Goal: Information Seeking & Learning: Learn about a topic

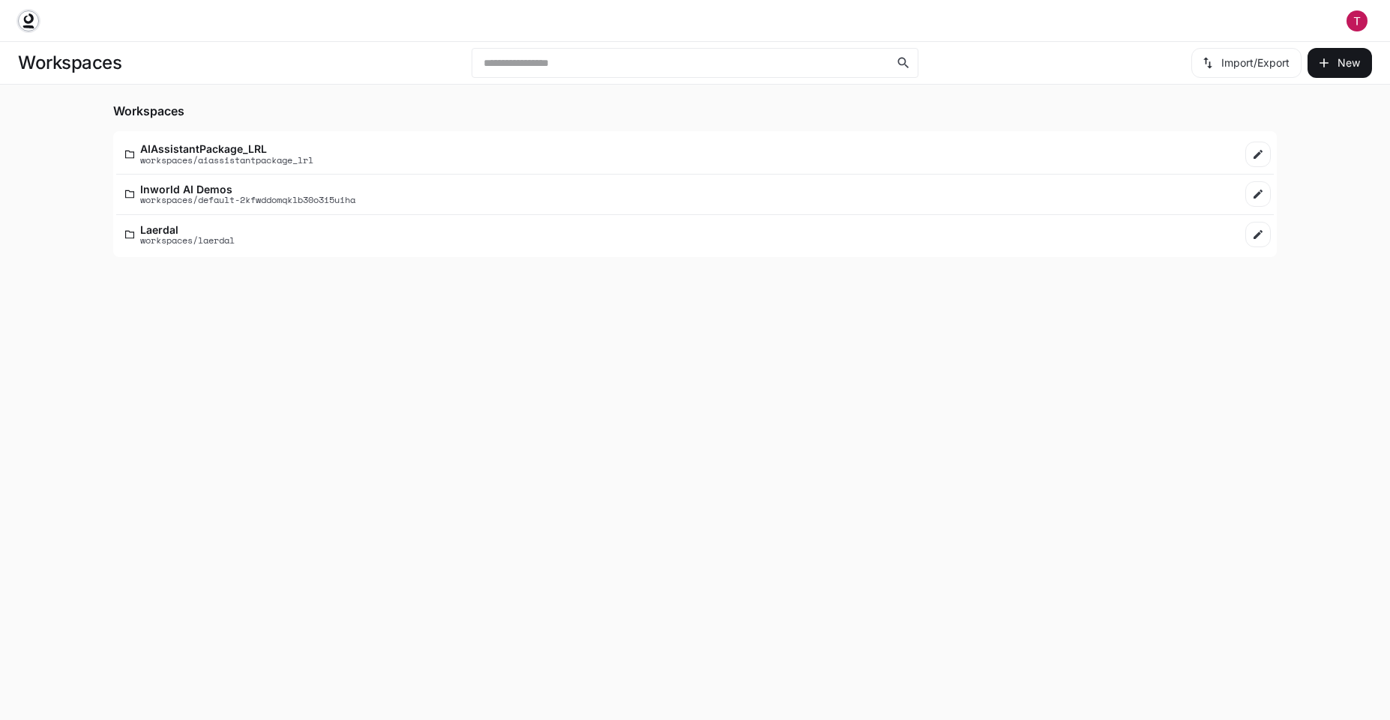
click at [22, 26] on icon at bounding box center [28, 20] width 15 height 15
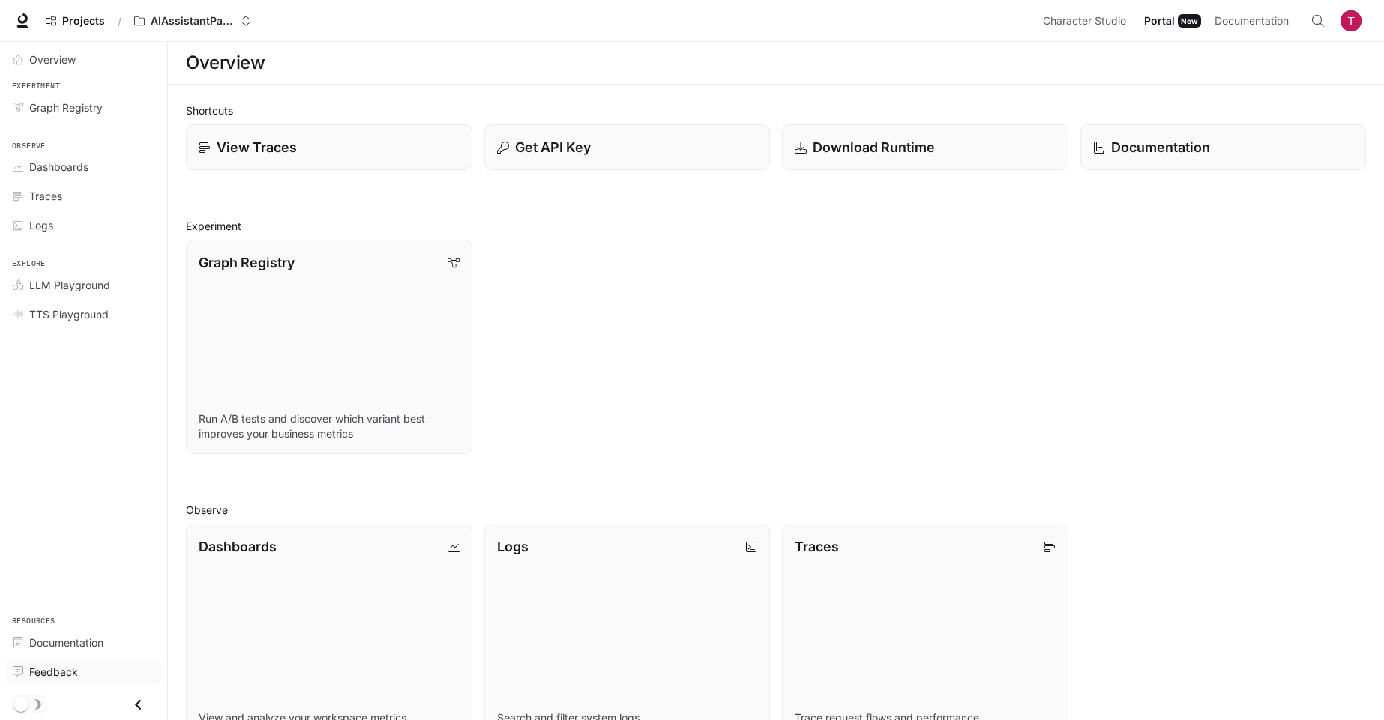
click at [86, 659] on link "Feedback" at bounding box center [83, 672] width 155 height 26
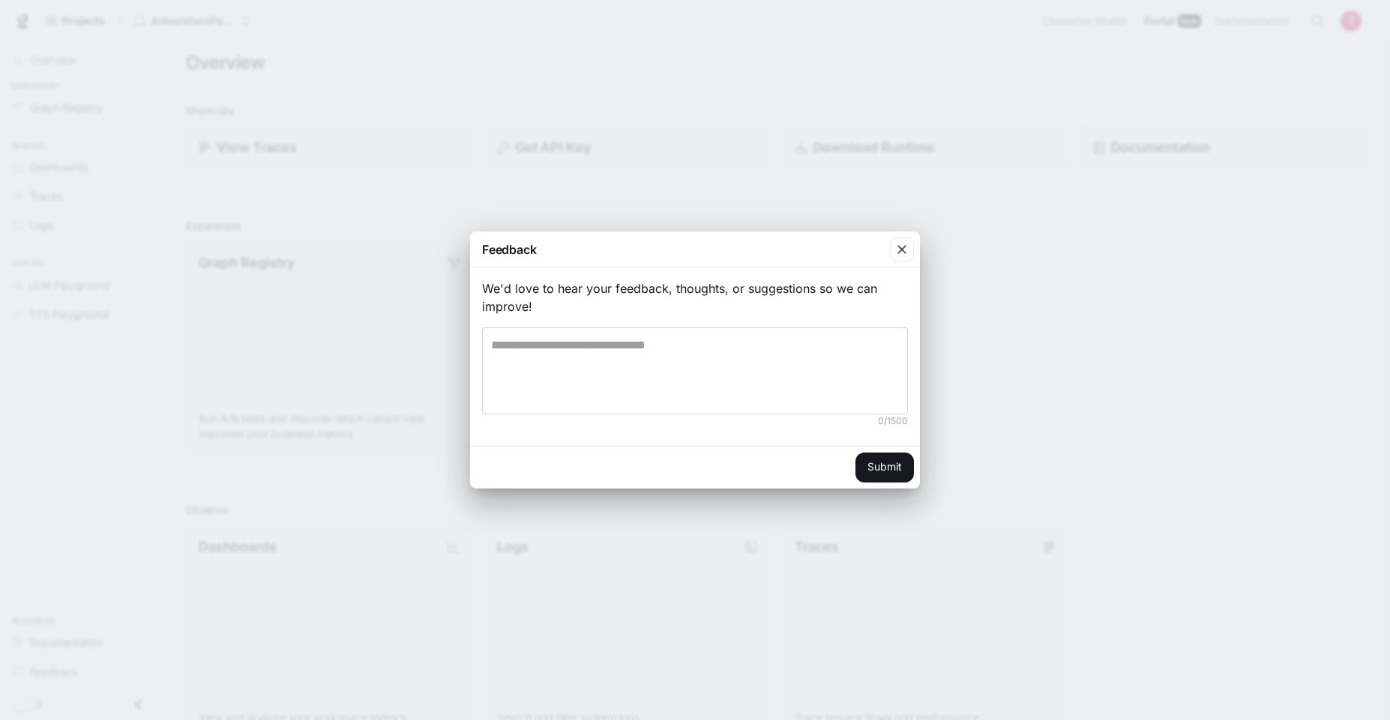
click at [85, 641] on div "Feedback We'd love to hear your feedback, thoughts, or suggestions so we can im…" at bounding box center [695, 360] width 1390 height 720
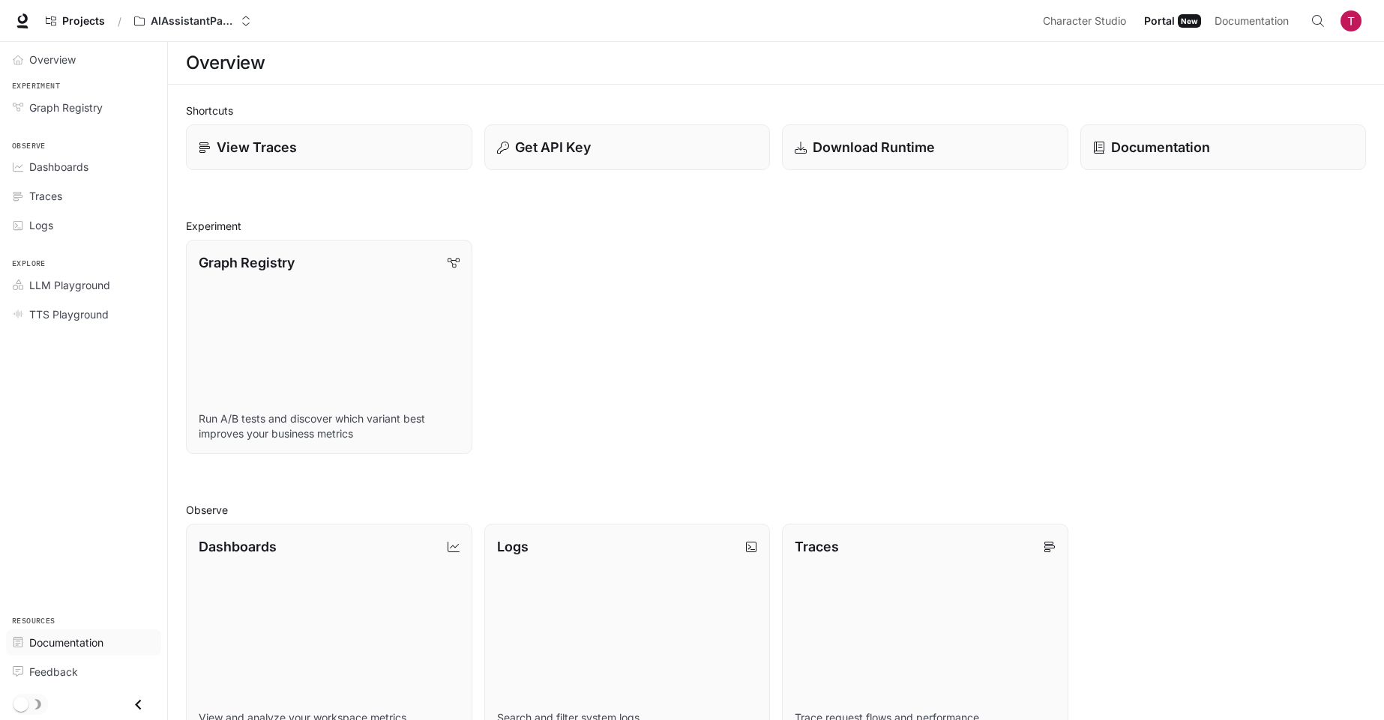
click at [62, 641] on span "Documentation" at bounding box center [66, 643] width 74 height 16
